Goal: Information Seeking & Learning: Understand process/instructions

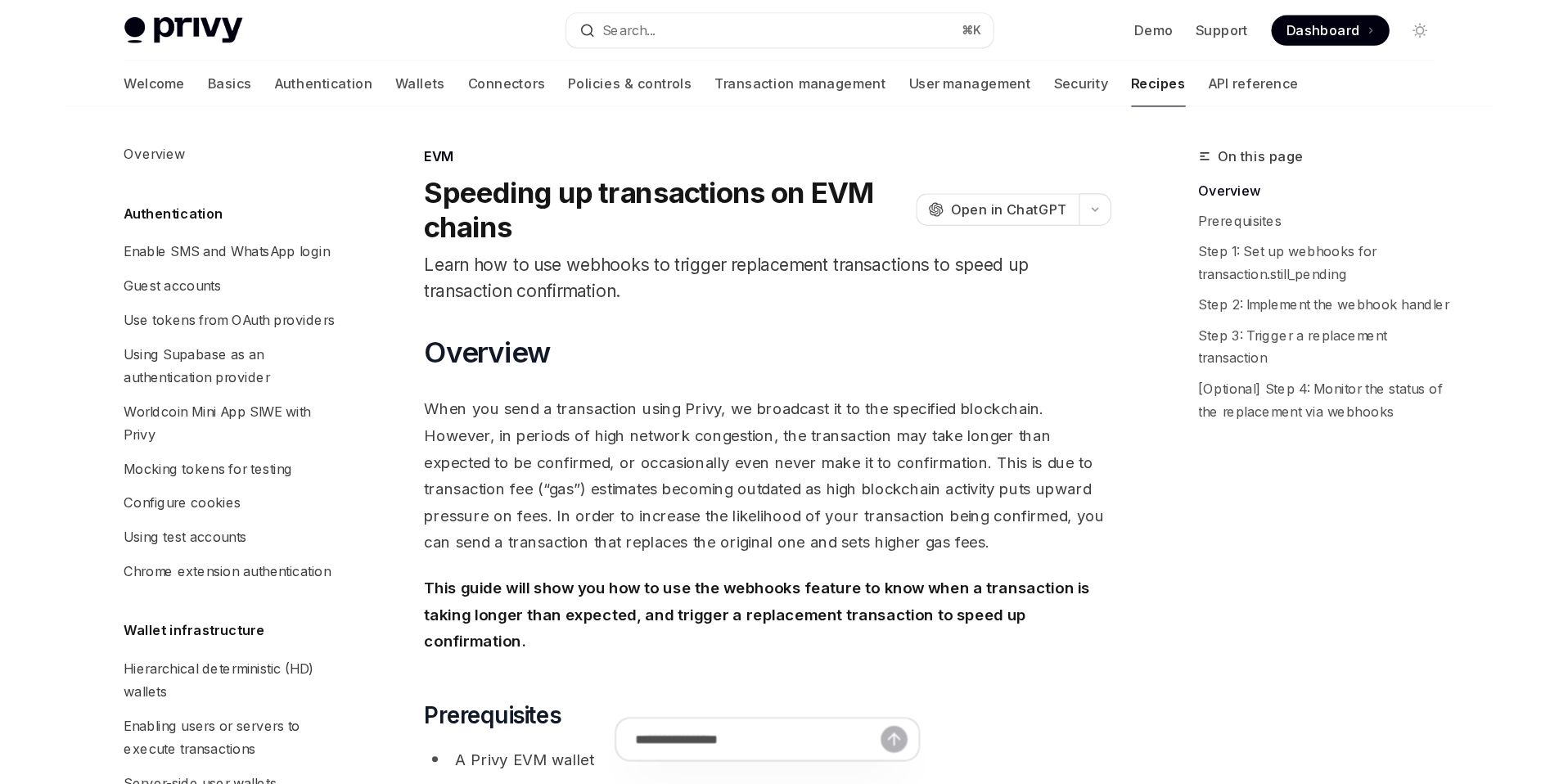
scroll to position [2000, 0]
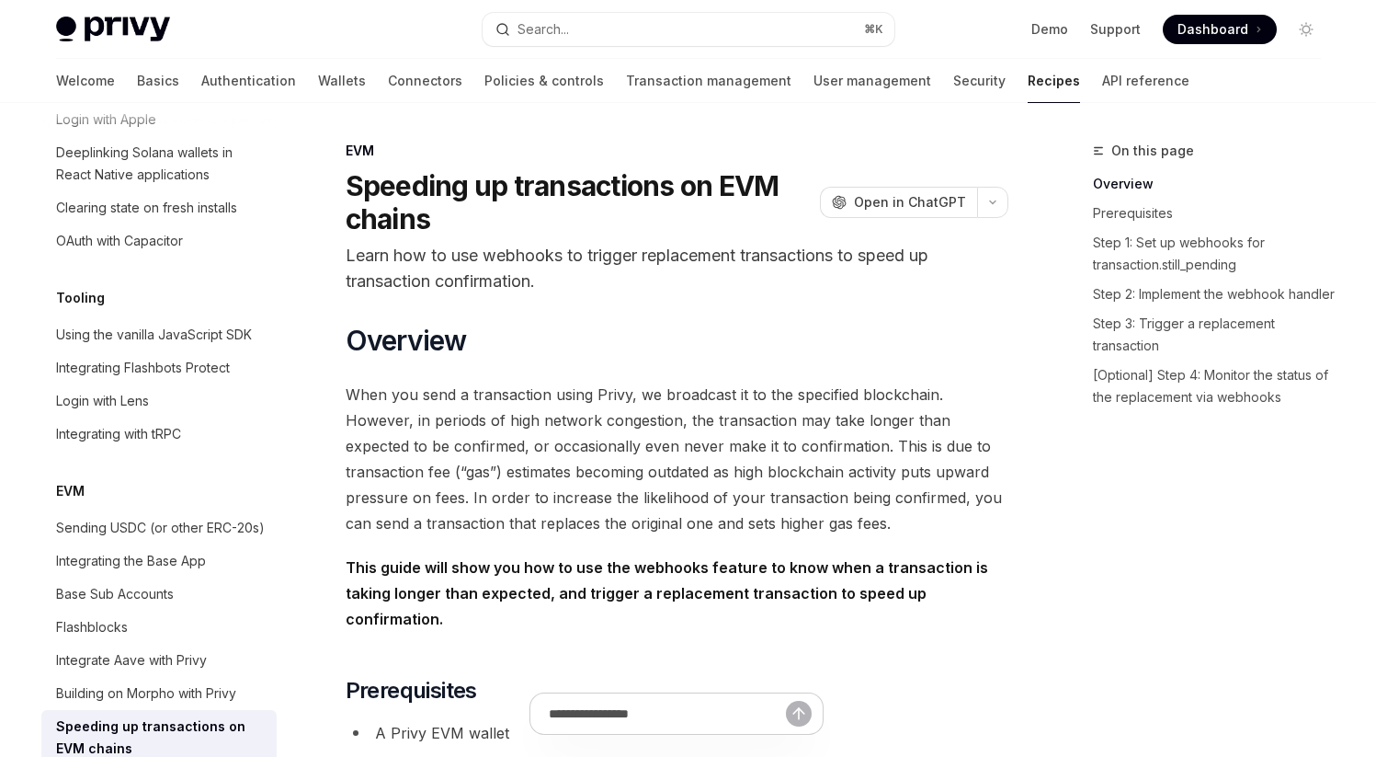
type textarea "*"
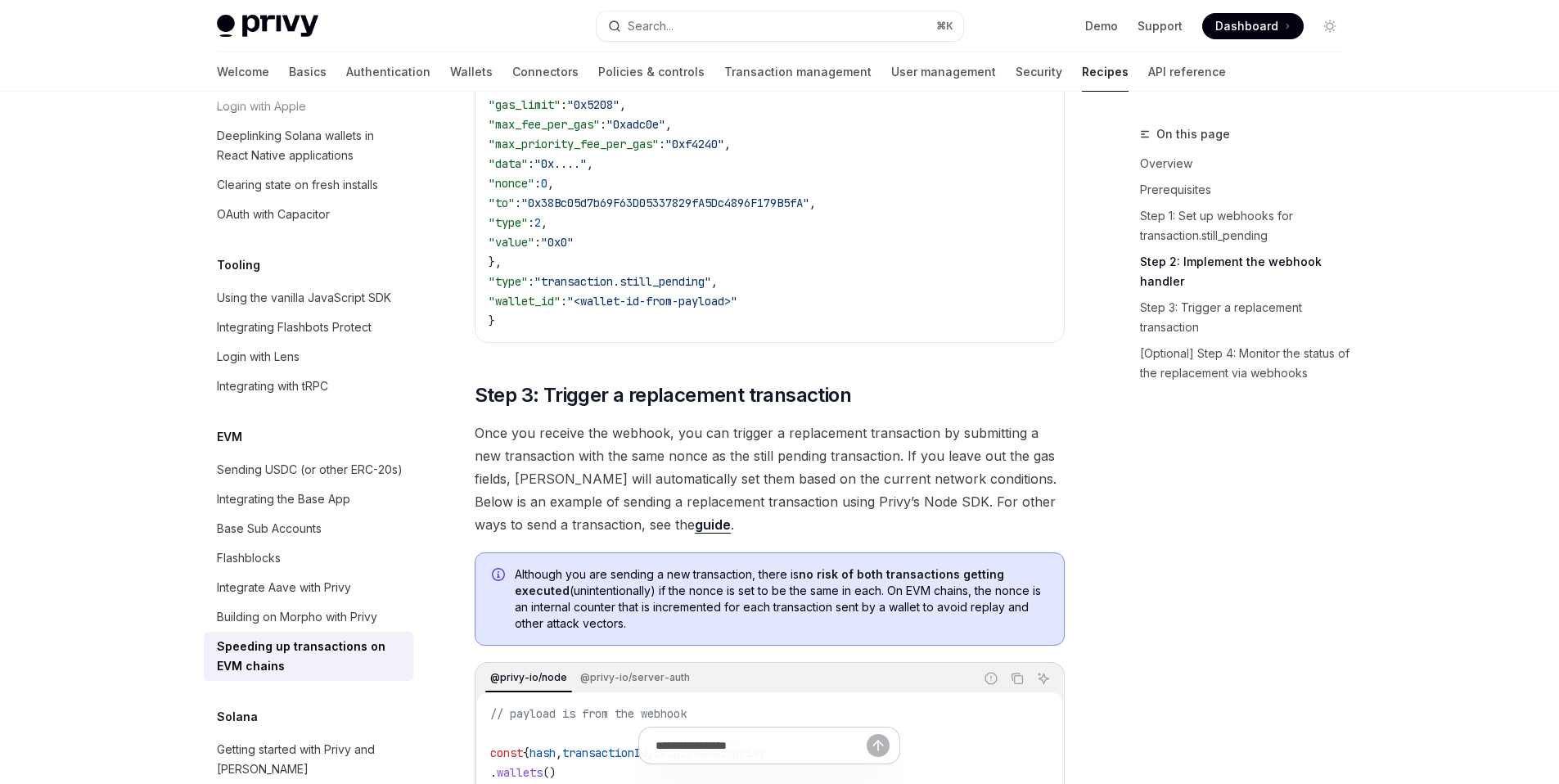
scroll to position [383, 0]
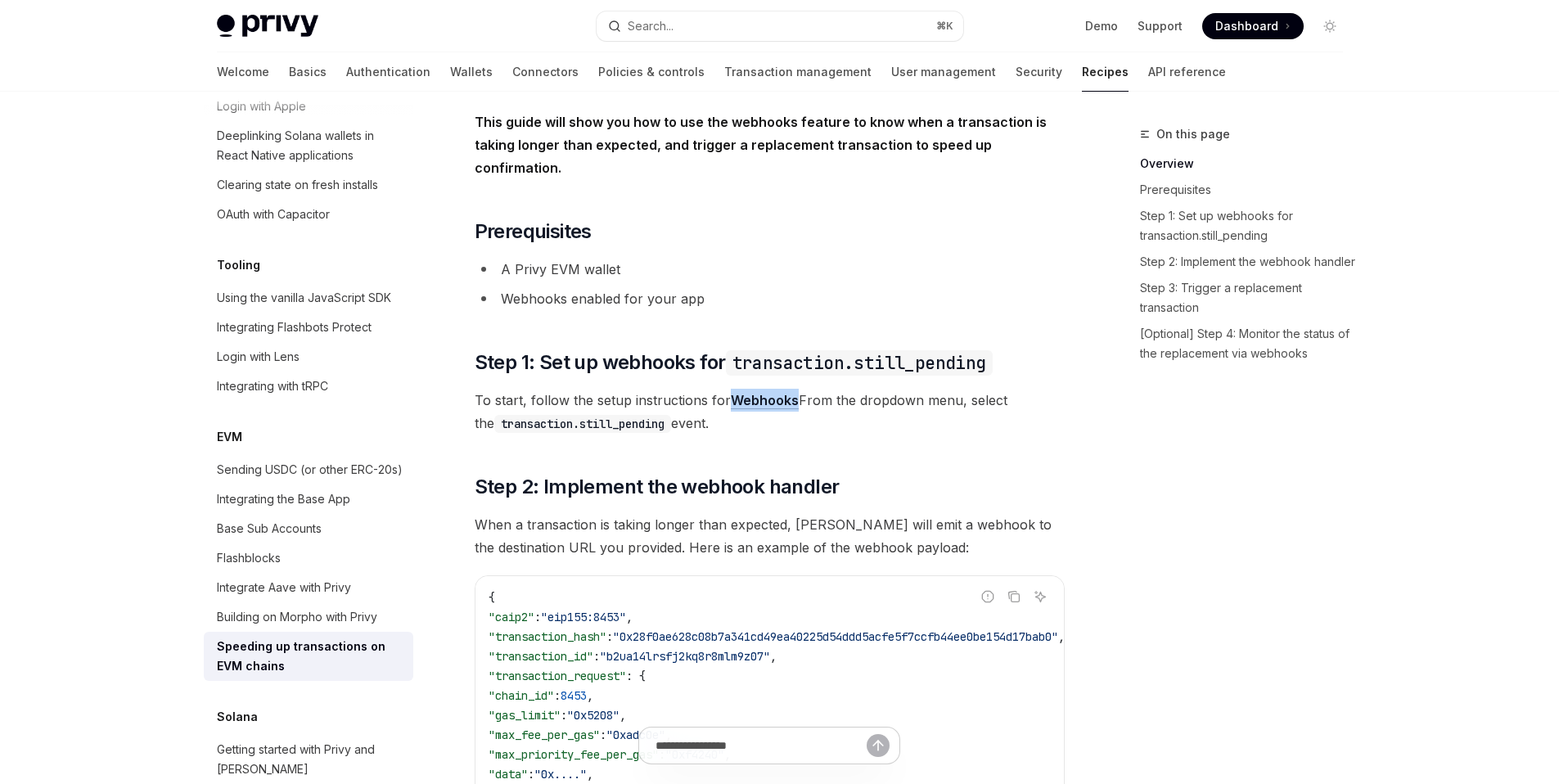
click at [748, 392] on link "Webhooks" at bounding box center [765, 400] width 68 height 17
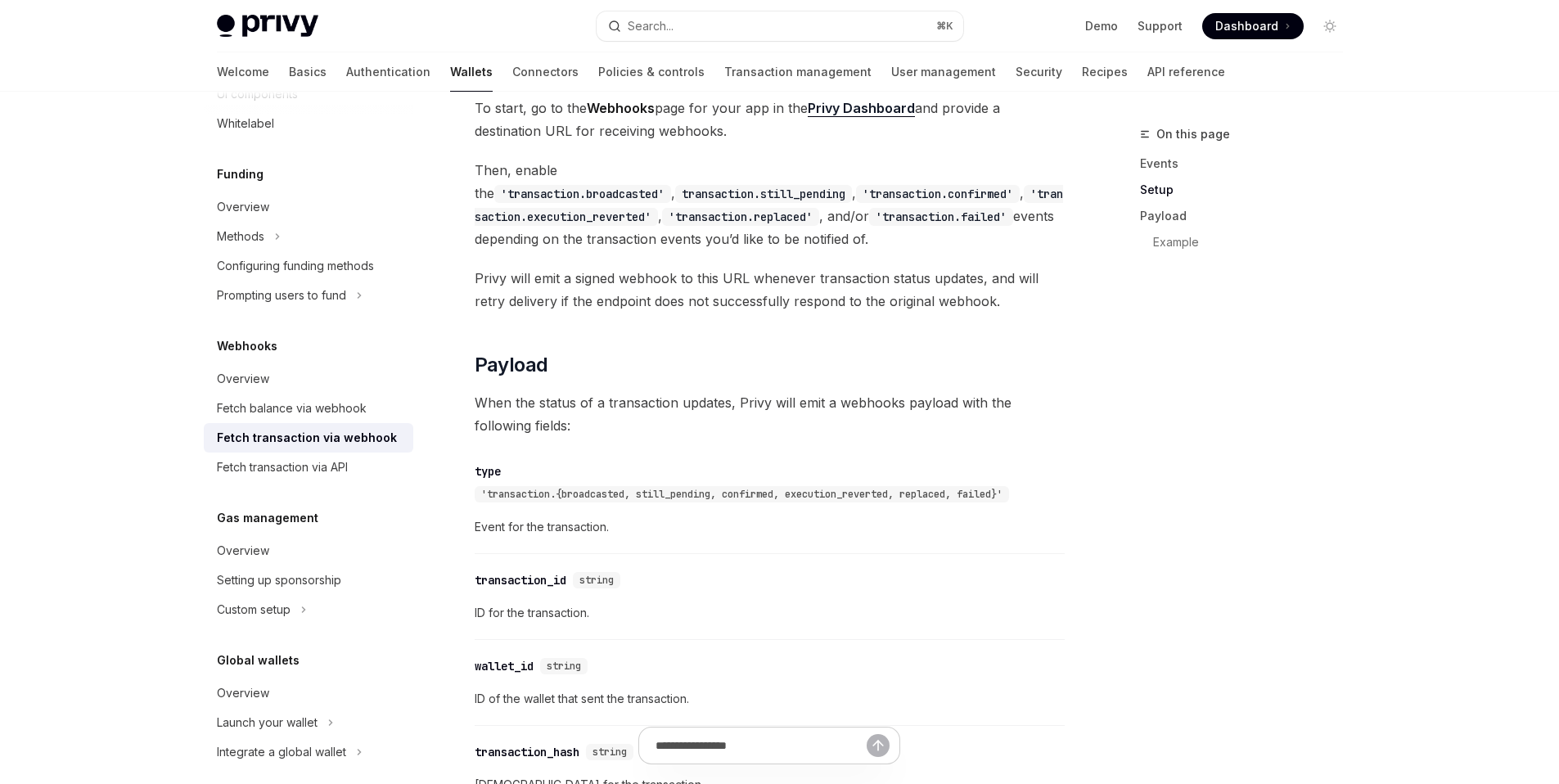
scroll to position [1019, 0]
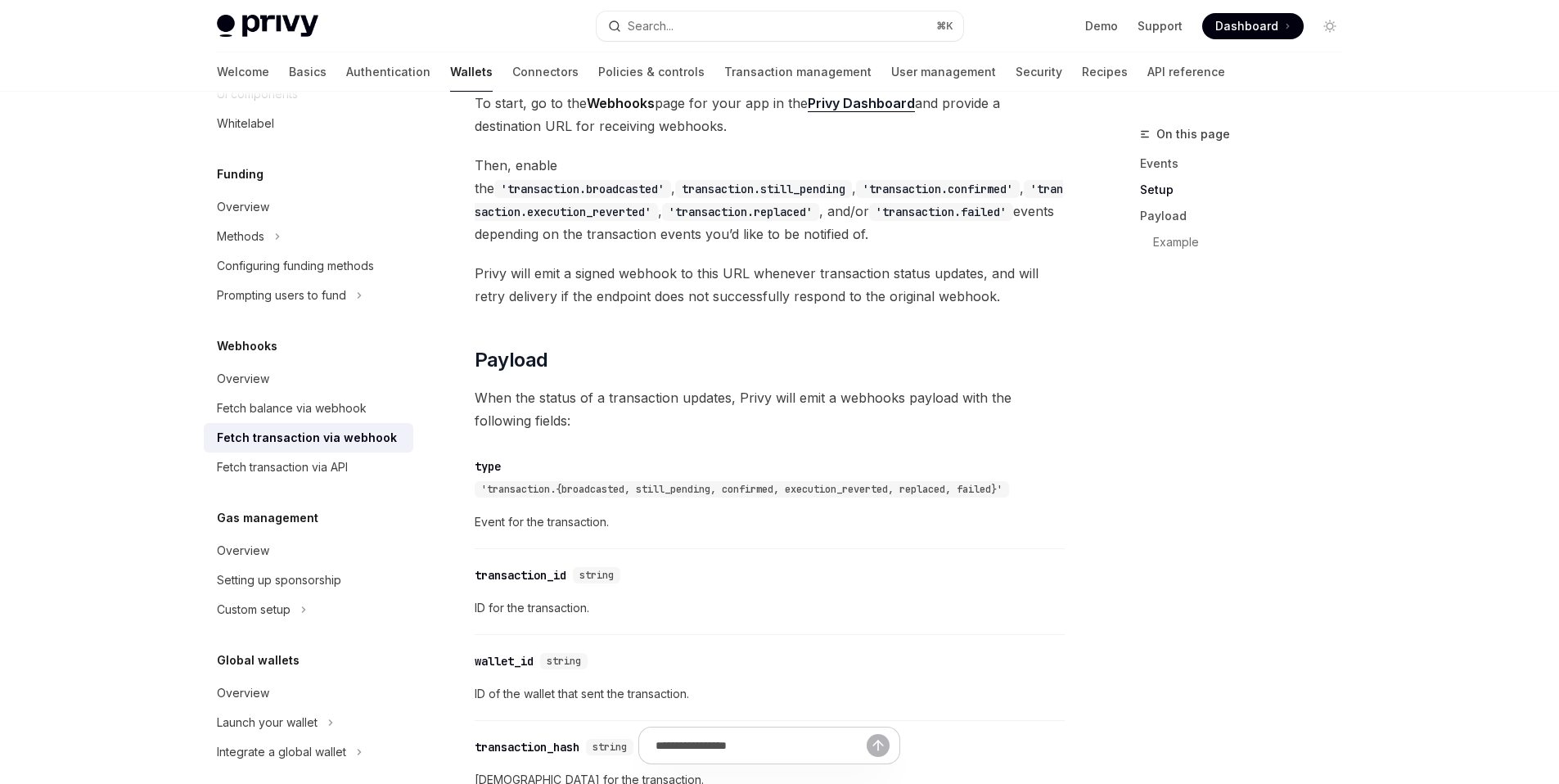
click at [591, 125] on span "To start, go to the Webhooks page for your app in the Privy Dashboard and provi…" at bounding box center [769, 114] width 590 height 45
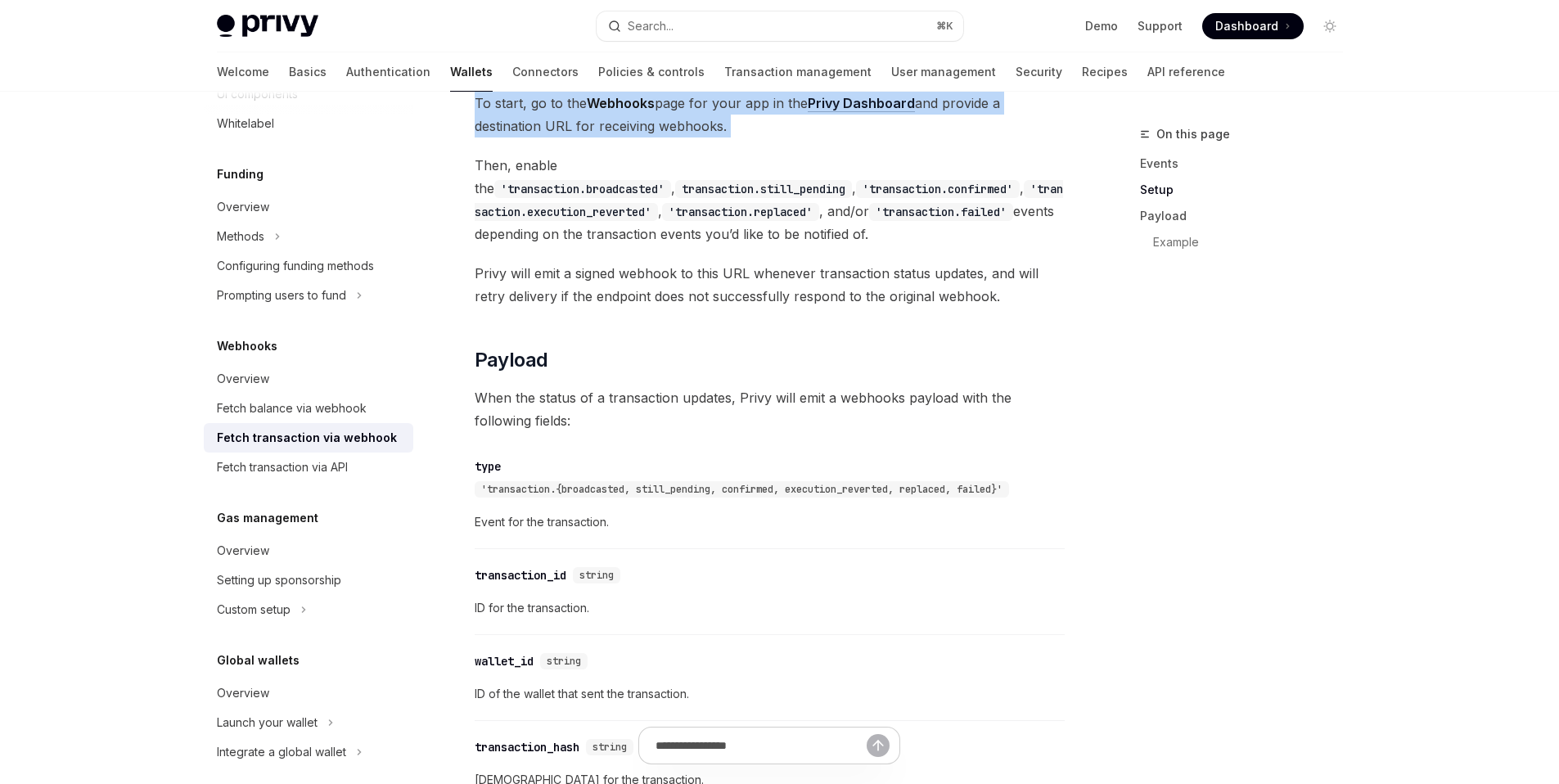
click at [591, 125] on span "To start, go to the Webhooks page for your app in the Privy Dashboard and provi…" at bounding box center [769, 114] width 590 height 45
click at [715, 118] on span "To start, go to the Webhooks page for your app in the Privy Dashboard and provi…" at bounding box center [769, 114] width 590 height 45
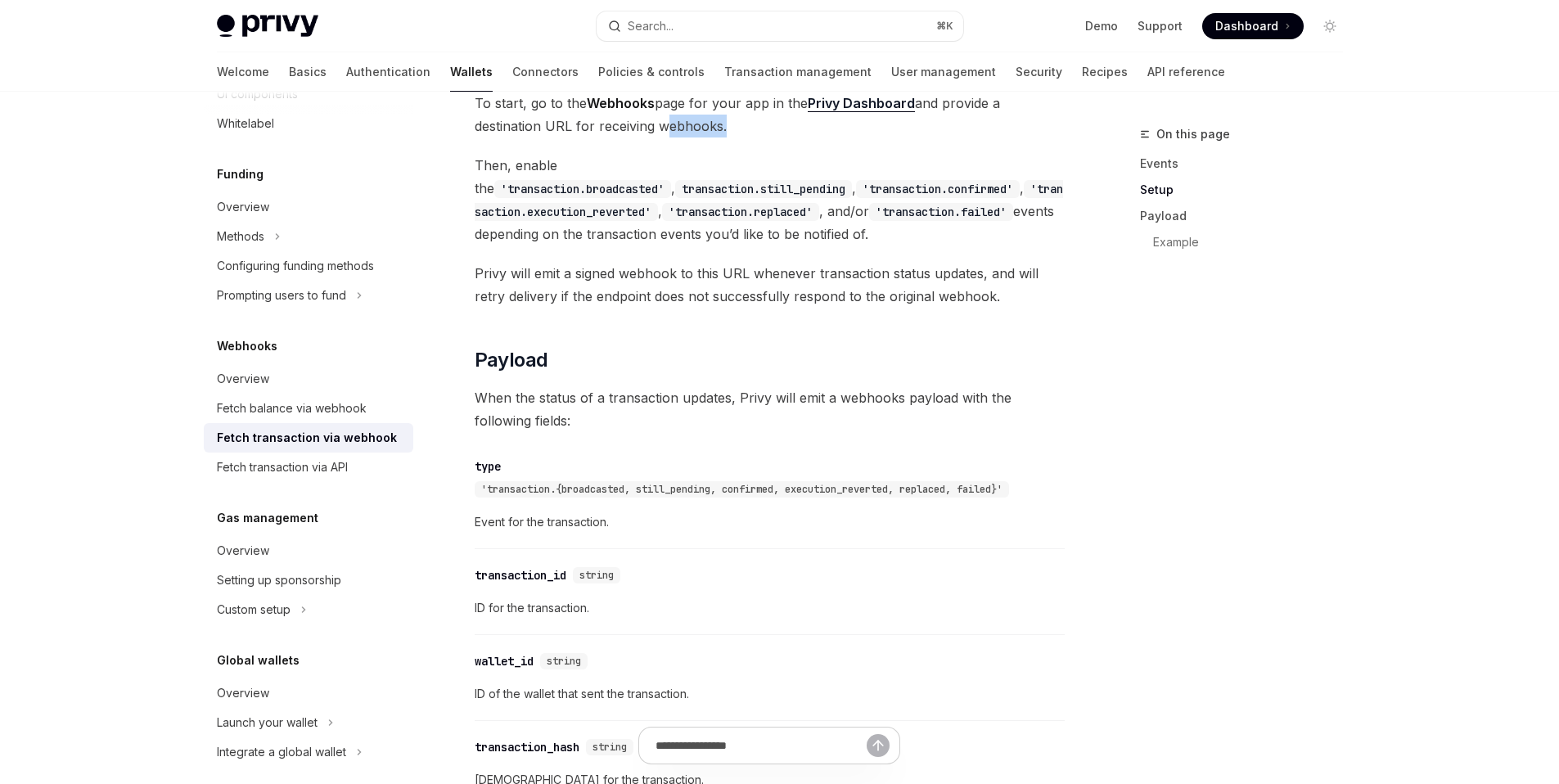
click at [715, 118] on span "To start, go to the Webhooks page for your app in the Privy Dashboard and provi…" at bounding box center [769, 114] width 590 height 45
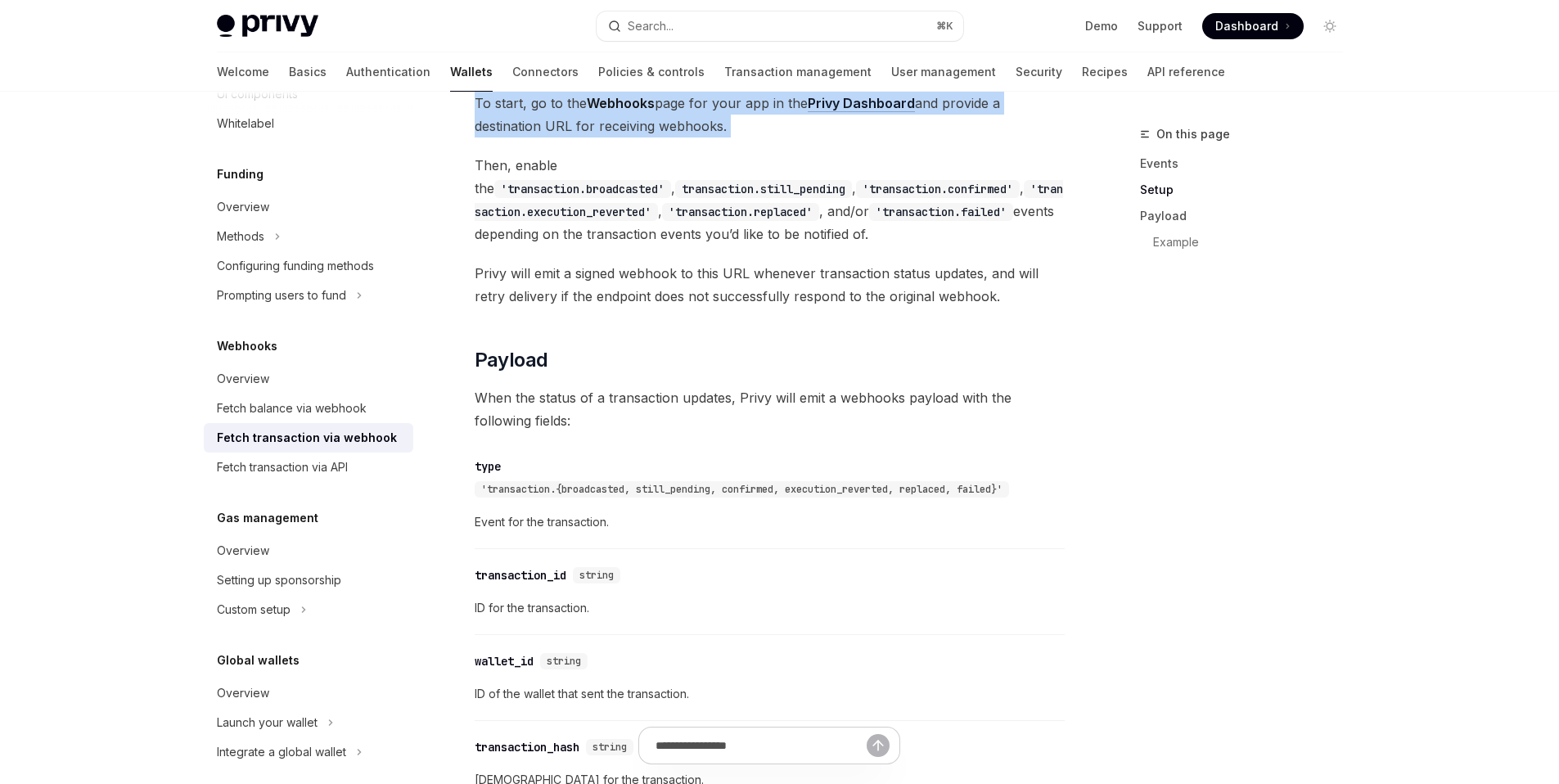
click at [715, 118] on span "To start, go to the Webhooks page for your app in the Privy Dashboard and provi…" at bounding box center [769, 114] width 590 height 45
click at [677, 488] on span "'transaction.{broadcasted, still_pending, confirmed, execution_reverted, replac…" at bounding box center [743, 489] width 522 height 13
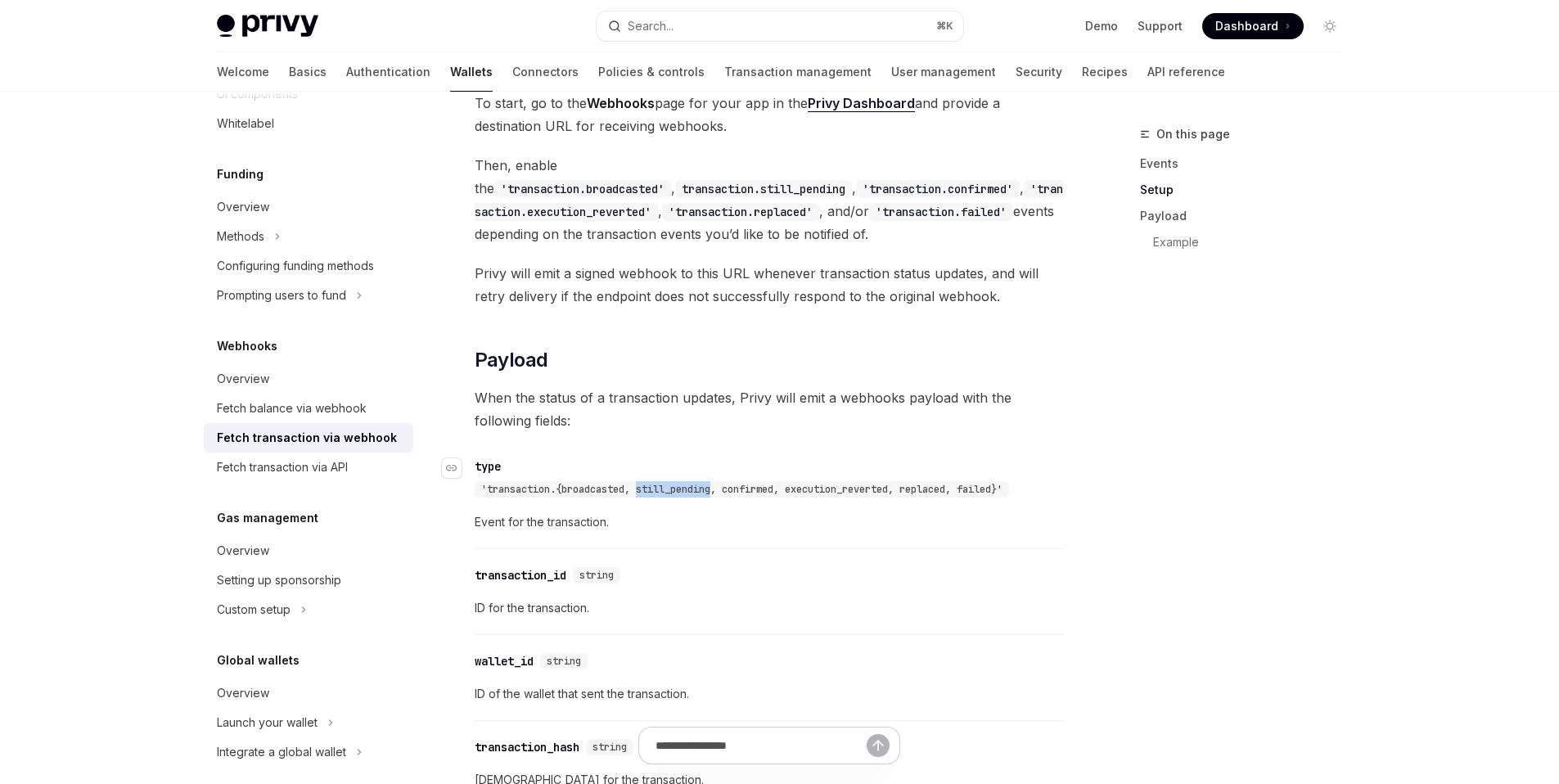
click at [677, 488] on span "'transaction.{broadcasted, still_pending, confirmed, execution_reverted, replac…" at bounding box center [743, 489] width 522 height 13
click at [540, 411] on span "When the status of a transaction updates, Privy will emit a webhooks payload wi…" at bounding box center [769, 408] width 590 height 45
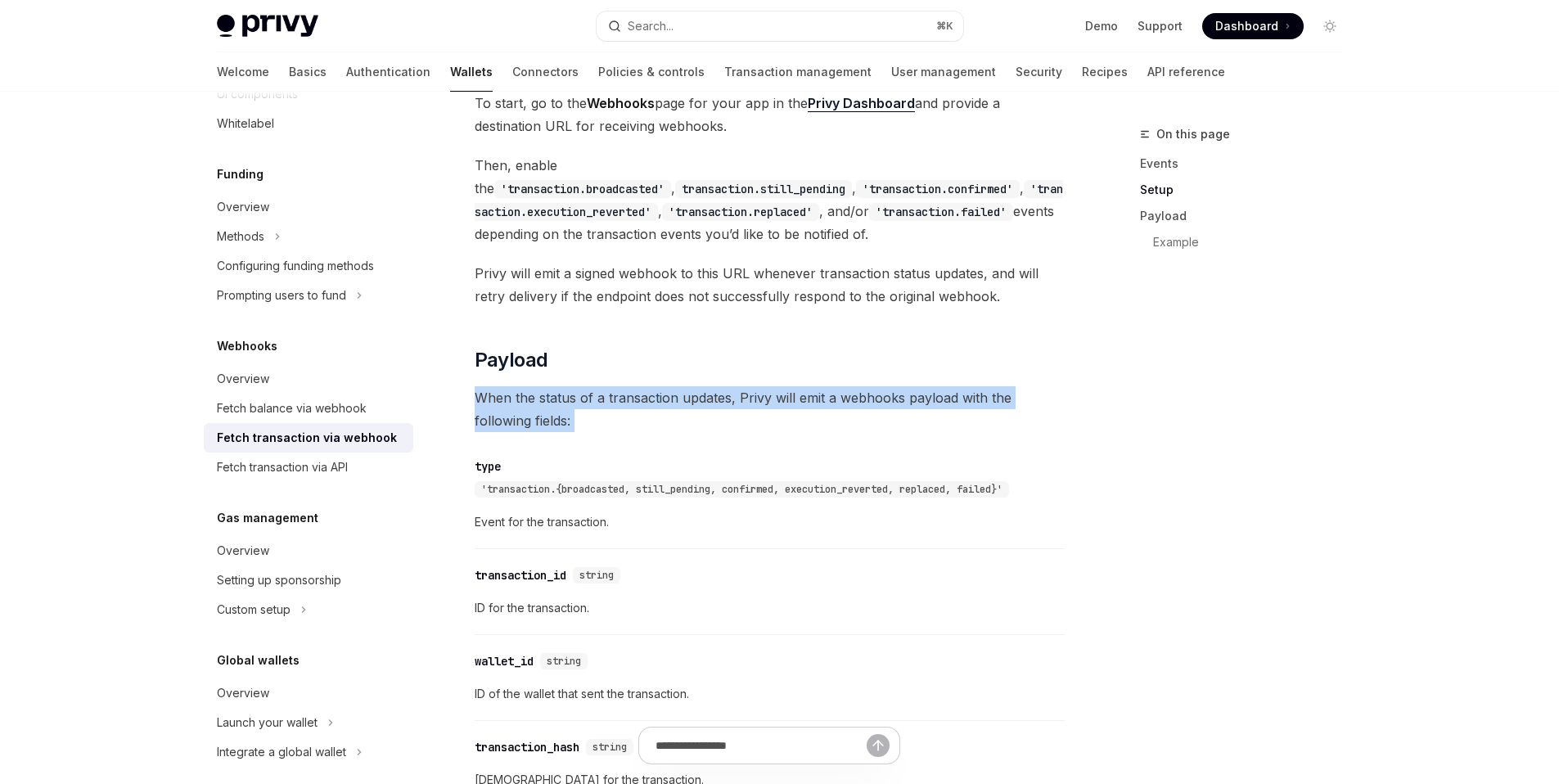
click at [540, 411] on span "When the status of a transaction updates, Privy will emit a webhooks payload wi…" at bounding box center [769, 408] width 590 height 45
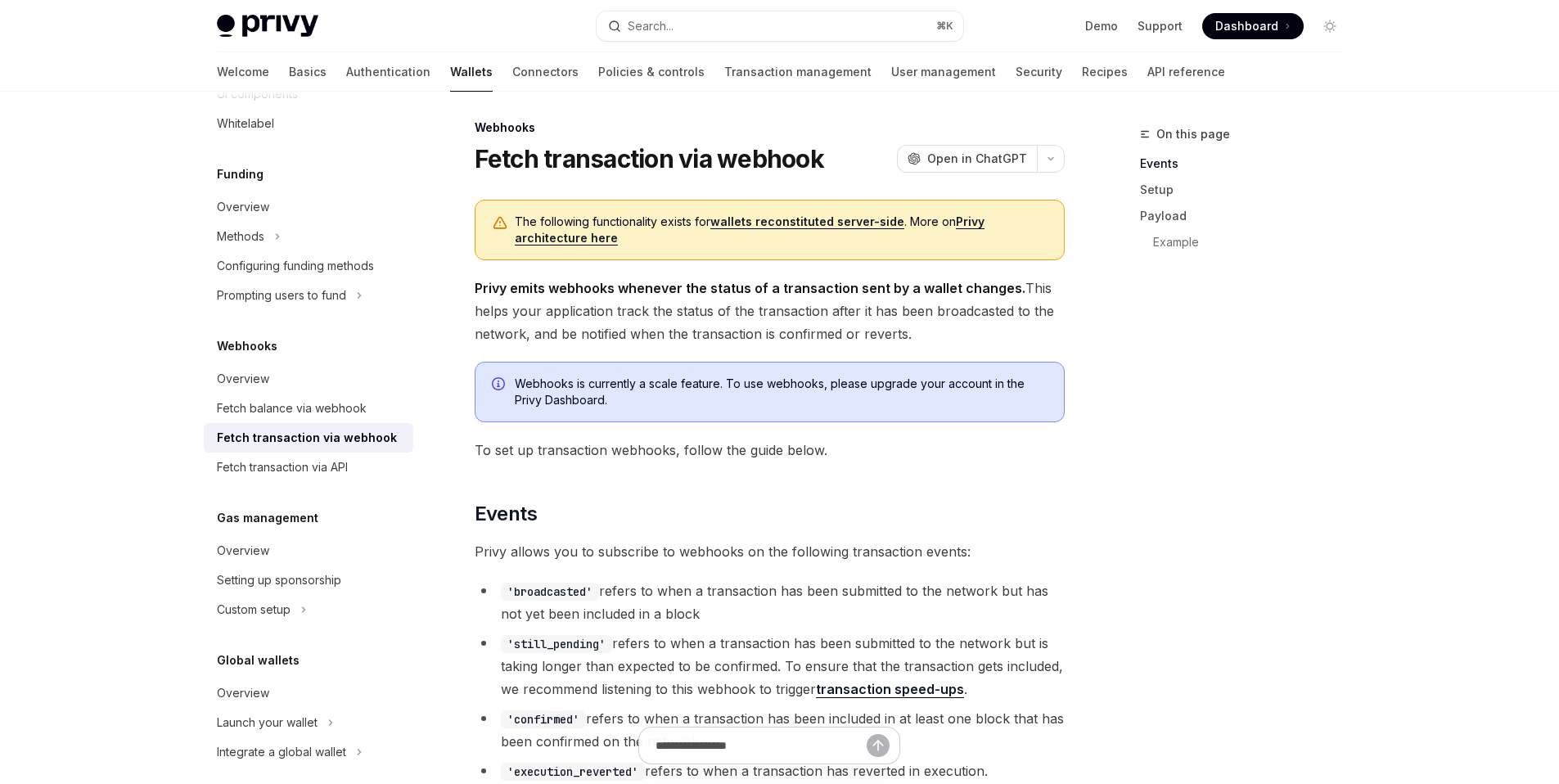
scroll to position [0, 0]
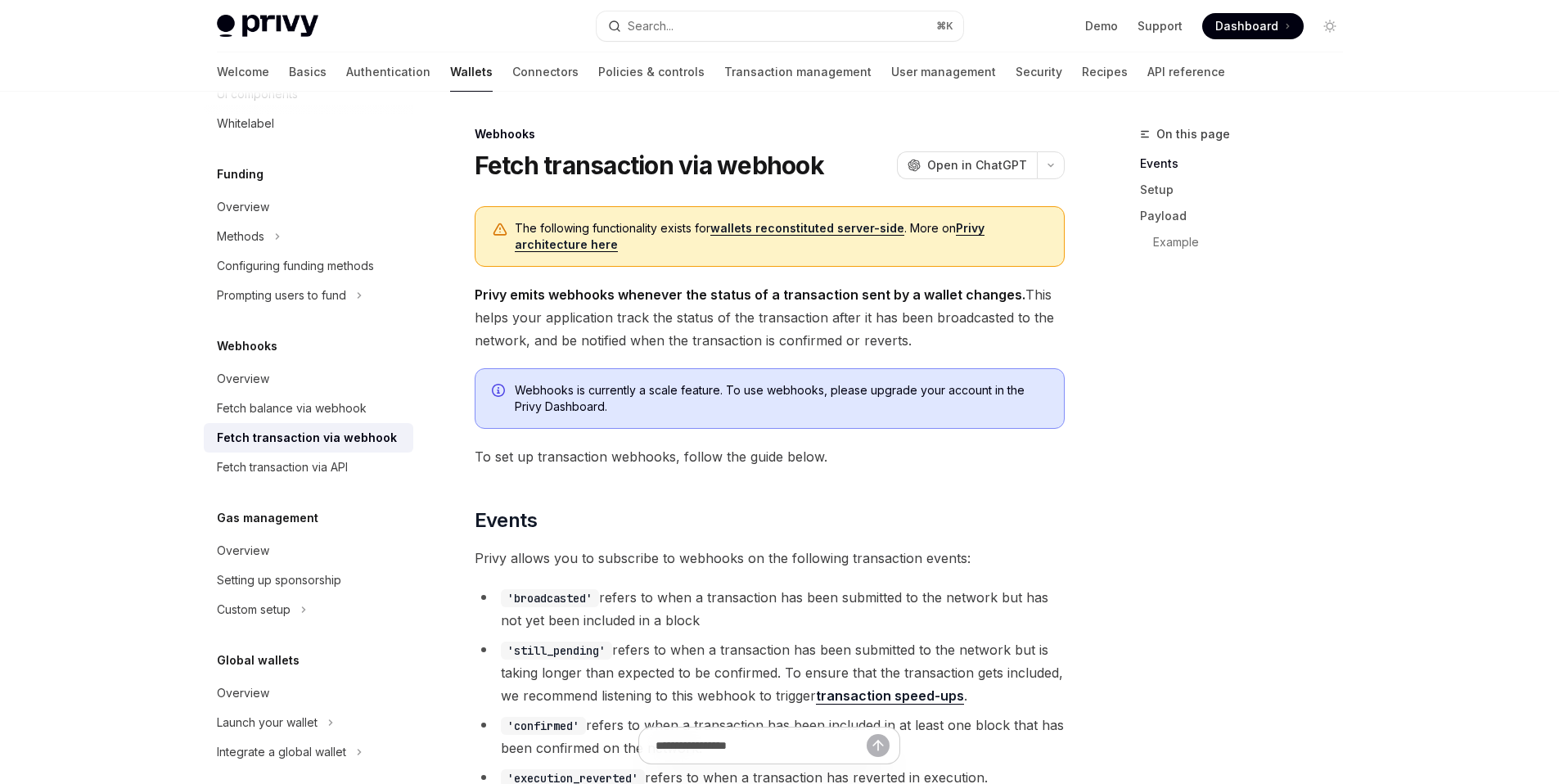
click at [595, 333] on span "Privy emits webhooks whenever the status of a transaction sent by a wallet chan…" at bounding box center [769, 317] width 590 height 69
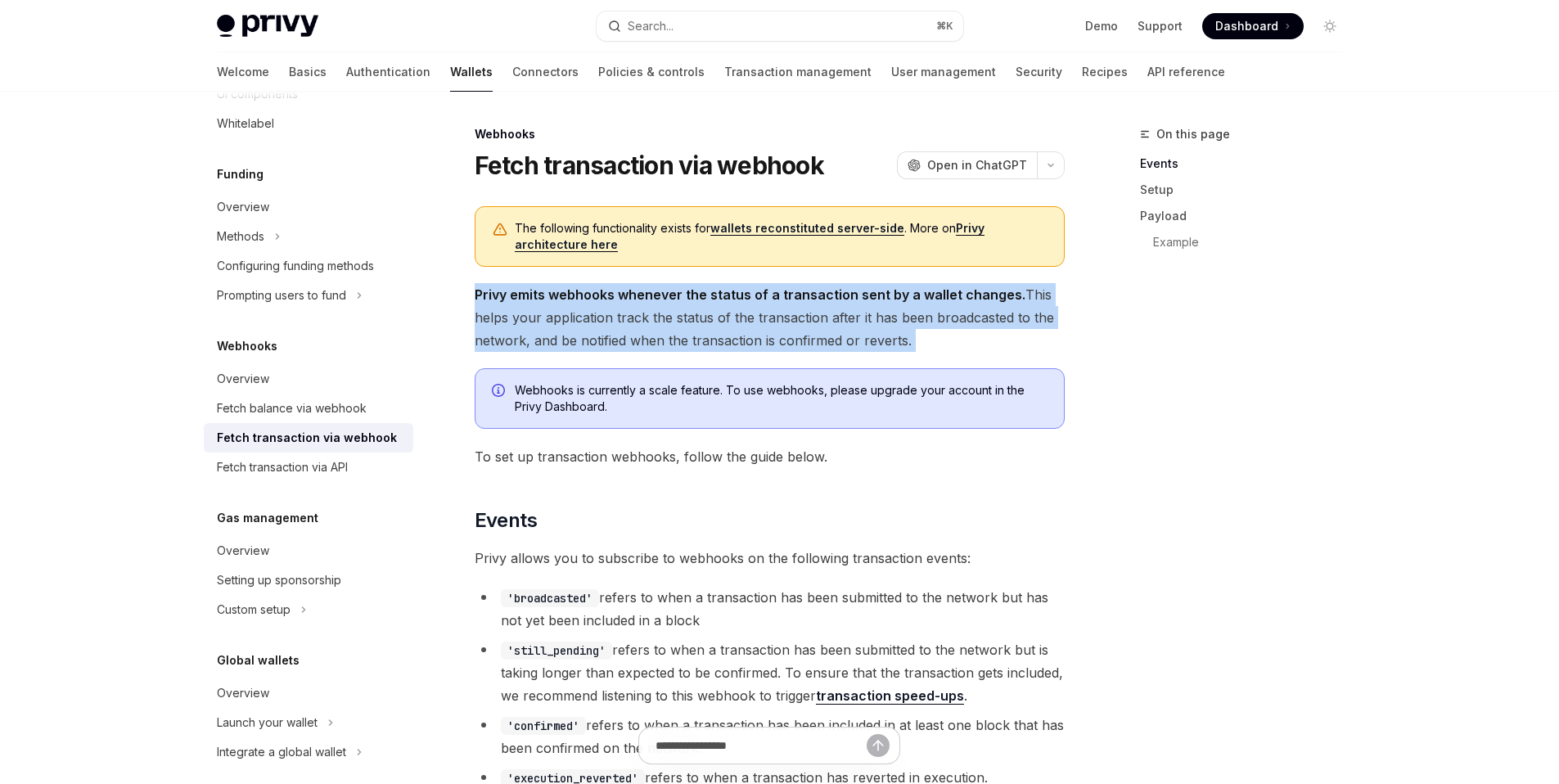
click at [595, 333] on span "Privy emits webhooks whenever the status of a transaction sent by a wallet chan…" at bounding box center [769, 317] width 590 height 69
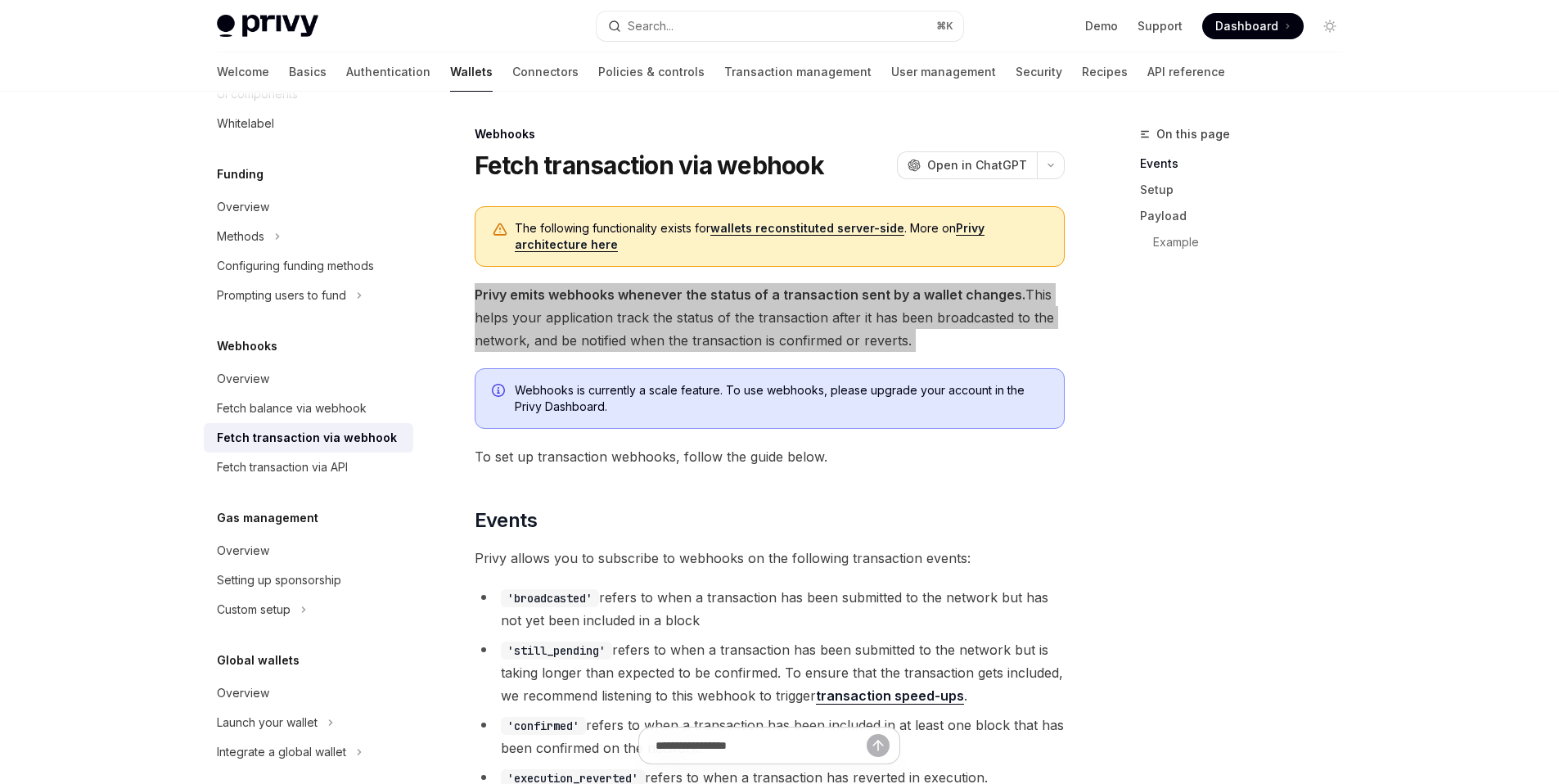
type textarea "*"
